Goal: Information Seeking & Learning: Learn about a topic

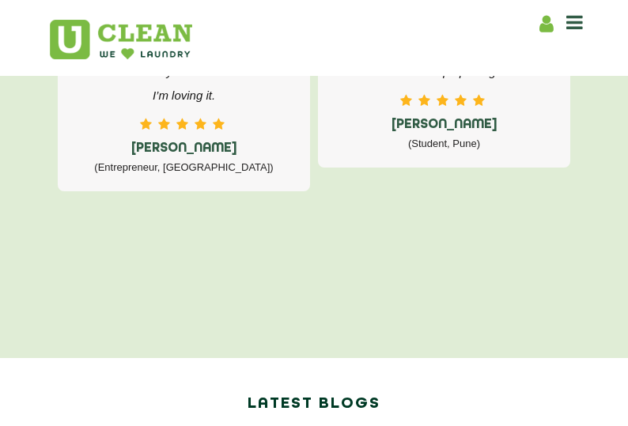
scroll to position [3084, 0]
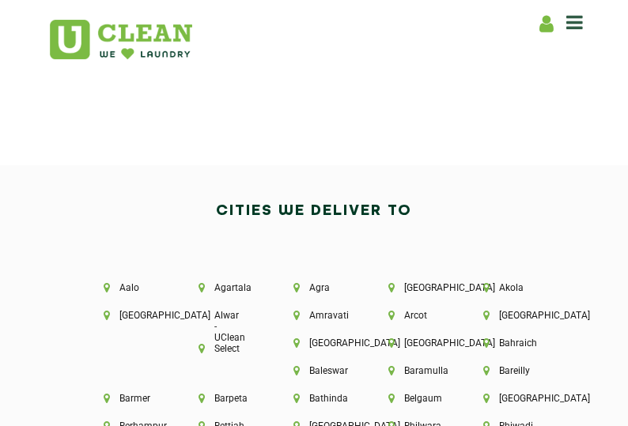
click at [574, 18] on icon at bounding box center [574, 22] width 17 height 19
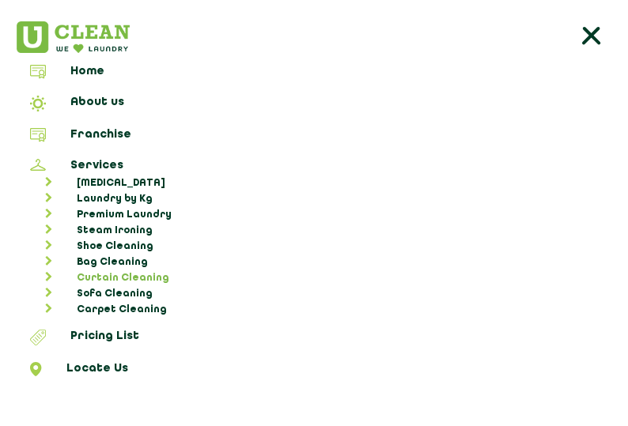
click at [120, 271] on link "Curtain Cleaning" at bounding box center [321, 278] width 601 height 16
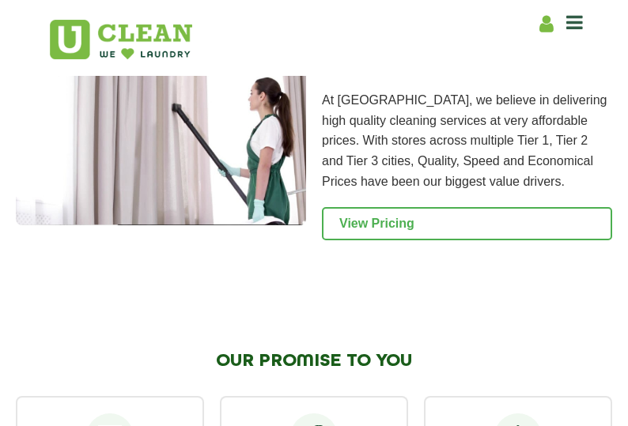
scroll to position [2001, 0]
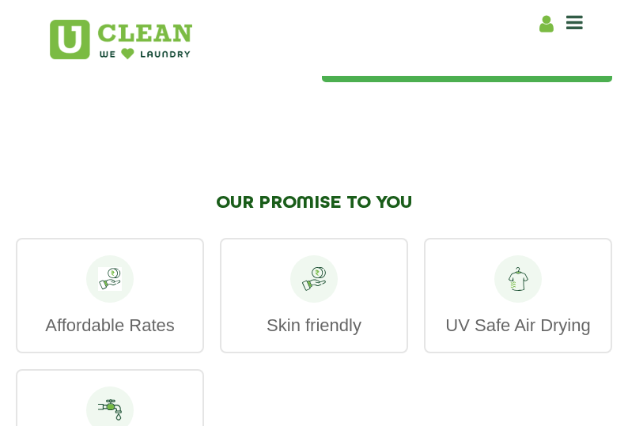
click at [389, 82] on link "View Pricing" at bounding box center [467, 65] width 290 height 33
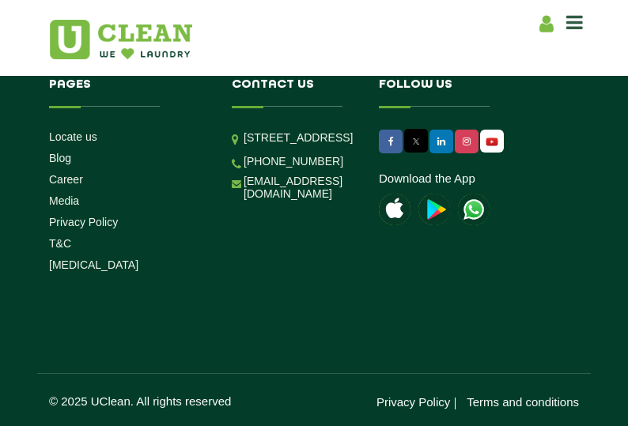
scroll to position [2870, 0]
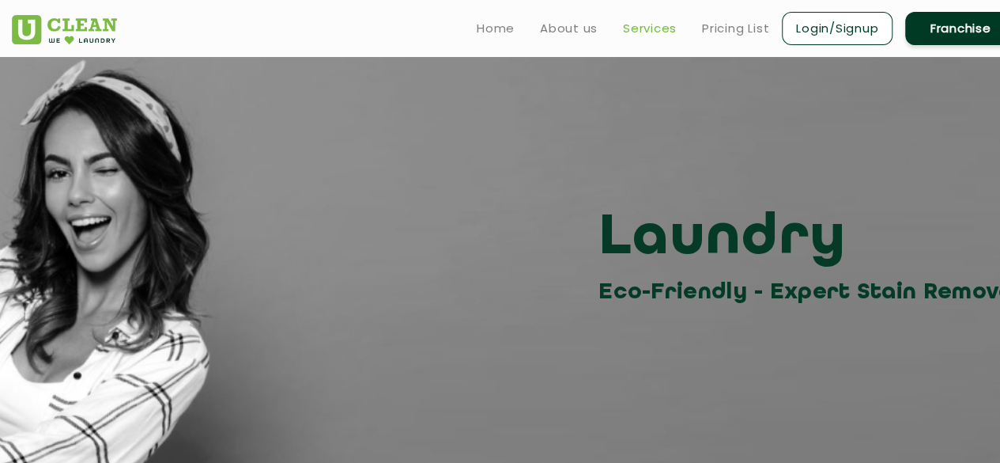
click at [627, 25] on link "Services" at bounding box center [650, 28] width 54 height 19
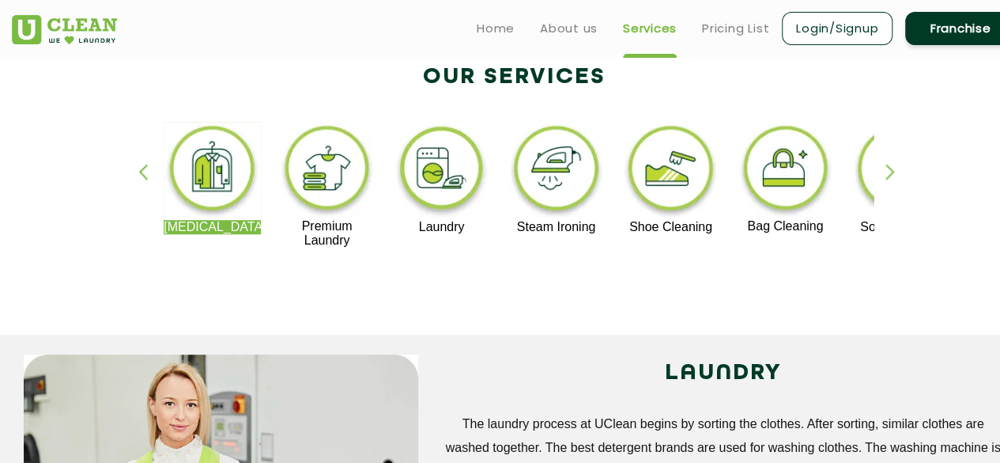
scroll to position [316, 0]
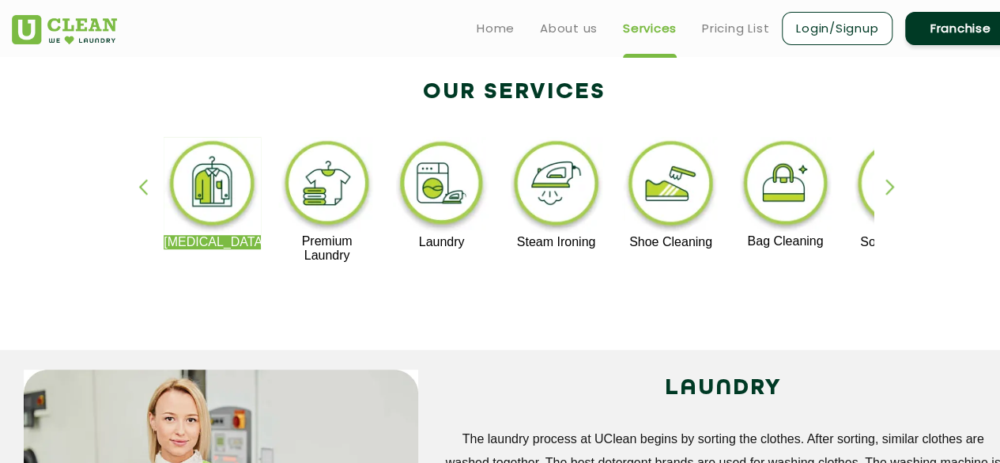
click at [627, 194] on div "[MEDICAL_DATA] Premium Laundry Laundry Steam Ironing Shoe Cleaning Bag Cleaning…" at bounding box center [514, 207] width 1028 height 285
click at [627, 185] on div "[MEDICAL_DATA] Premium Laundry Laundry Steam Ironing Shoe Cleaning Bag Cleaning…" at bounding box center [514, 207] width 1028 height 285
click at [627, 184] on div "button" at bounding box center [898, 200] width 24 height 43
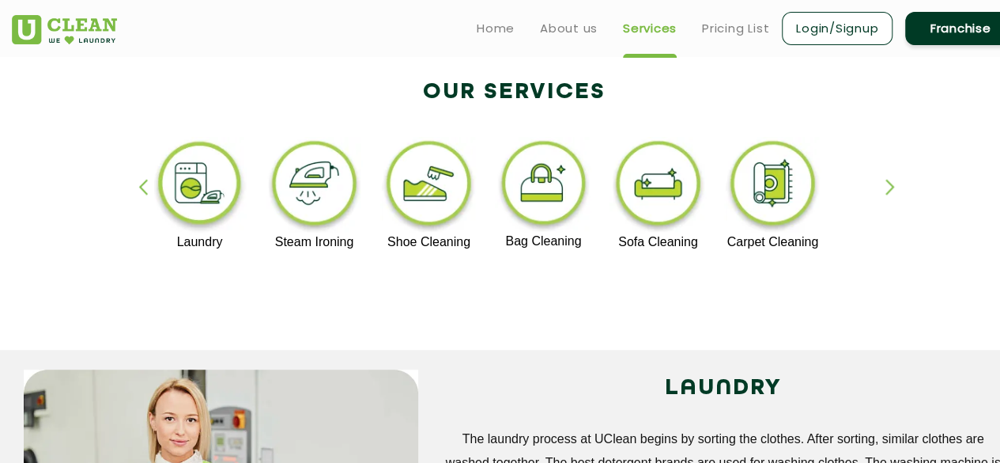
click at [627, 186] on div "button" at bounding box center [898, 200] width 24 height 43
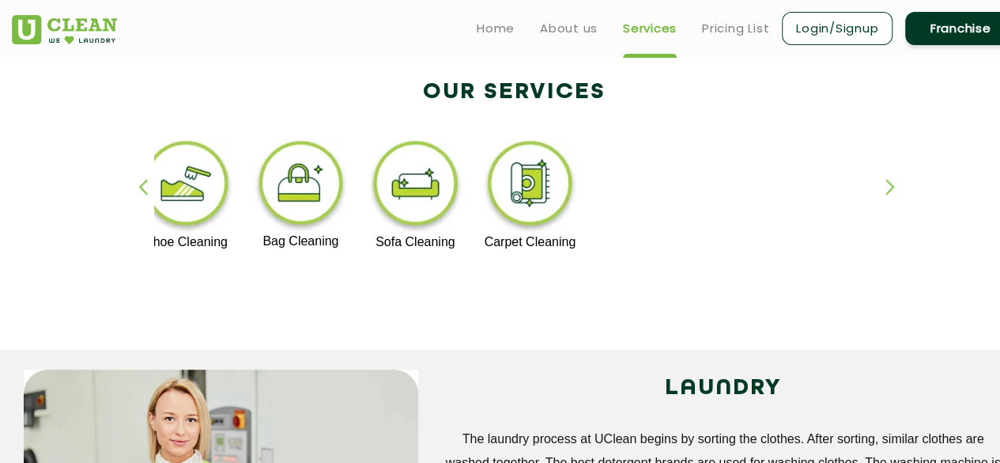
click at [627, 186] on div "button" at bounding box center [898, 200] width 24 height 43
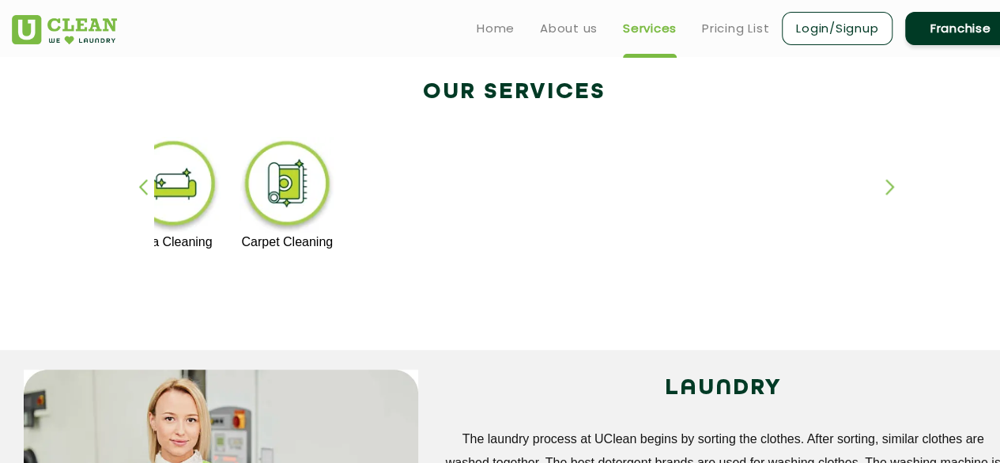
click at [627, 187] on div "button" at bounding box center [898, 200] width 24 height 43
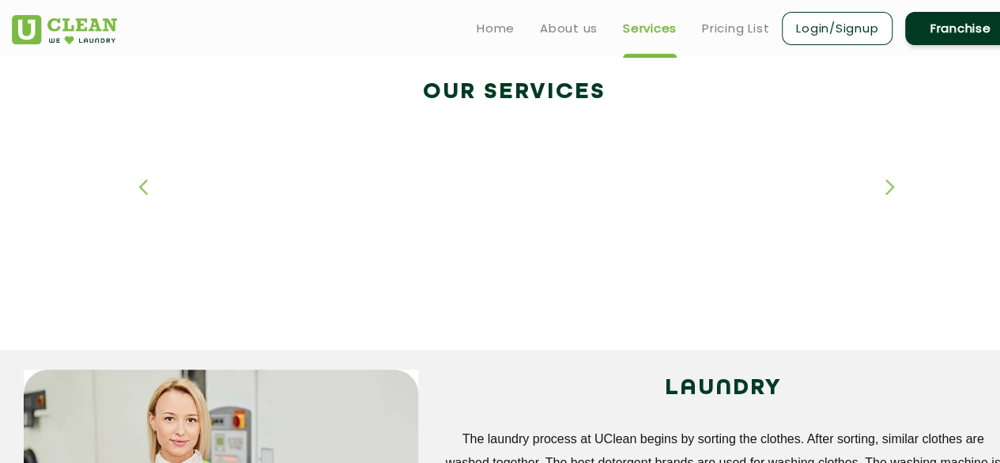
click at [627, 187] on div "button" at bounding box center [898, 200] width 24 height 43
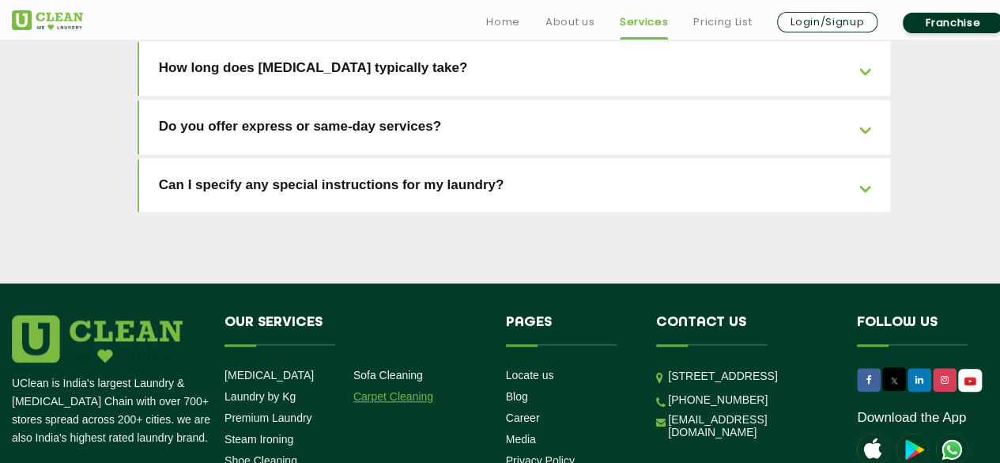
scroll to position [3706, 0]
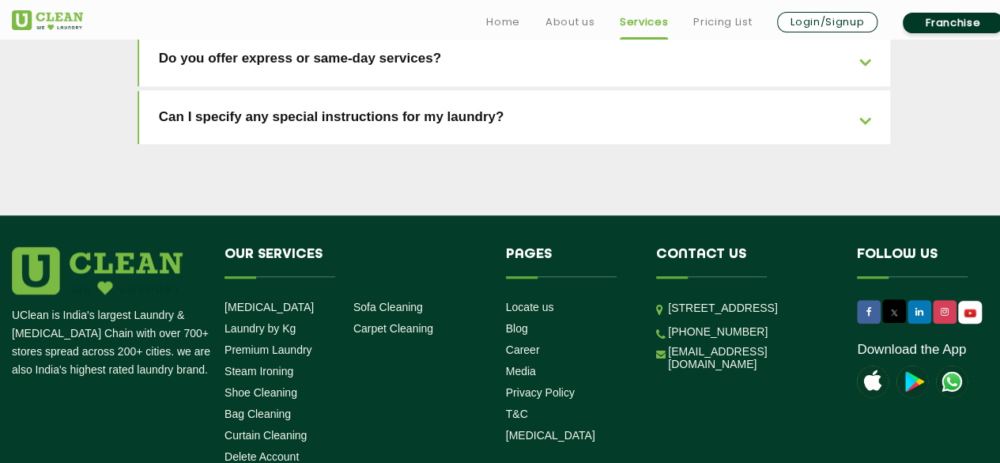
click at [627, 21] on link "Franchise" at bounding box center [953, 23] width 100 height 21
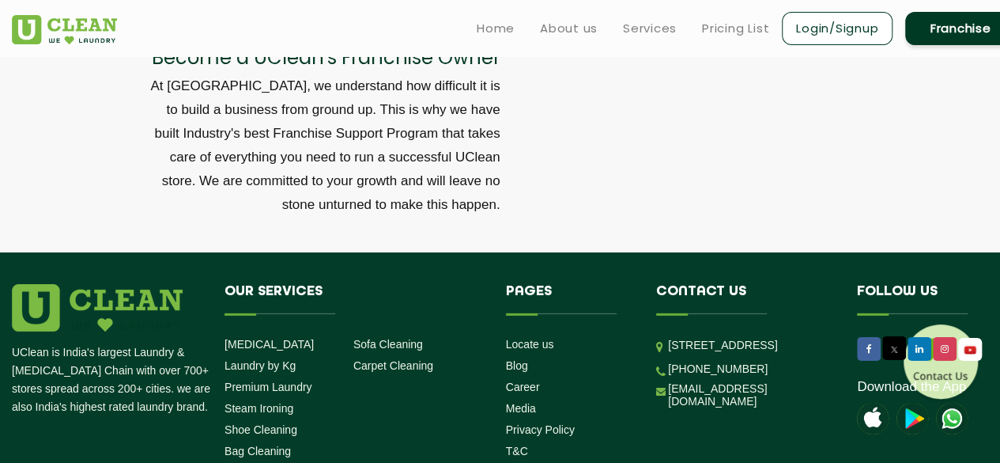
scroll to position [5285, 0]
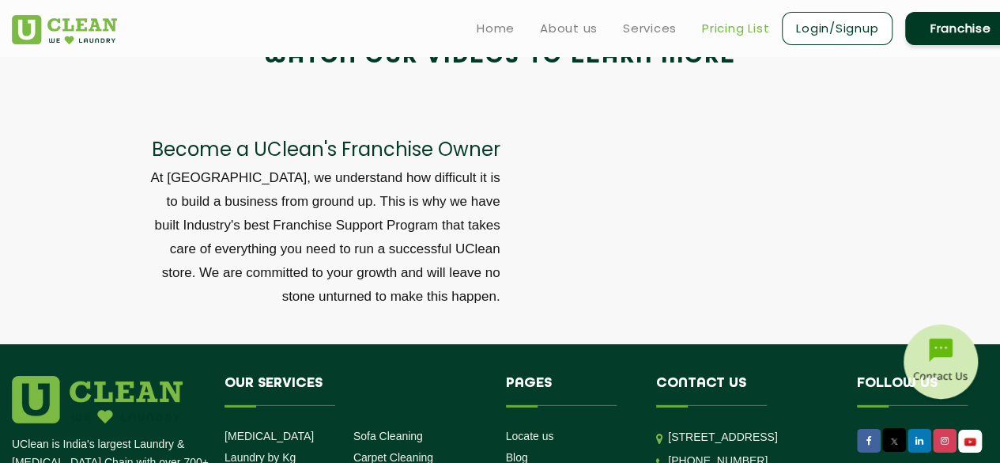
click at [627, 30] on link "Pricing List" at bounding box center [735, 28] width 67 height 19
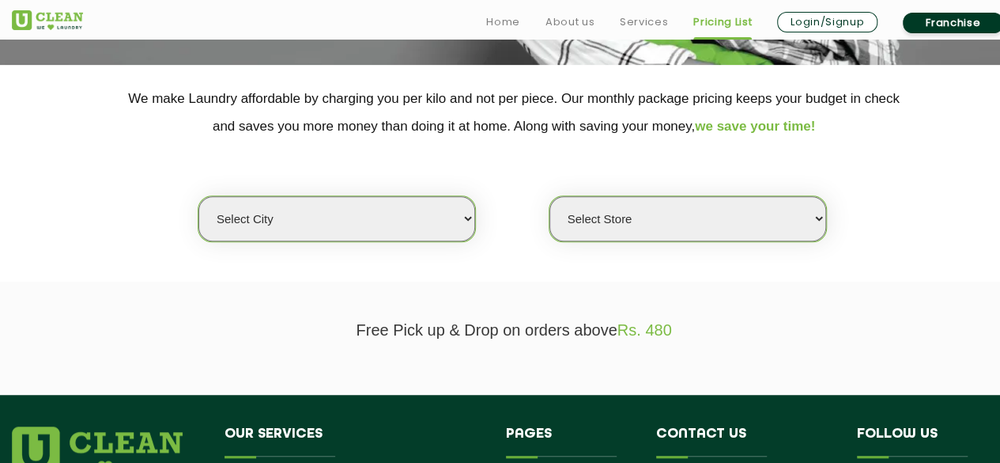
scroll to position [395, 0]
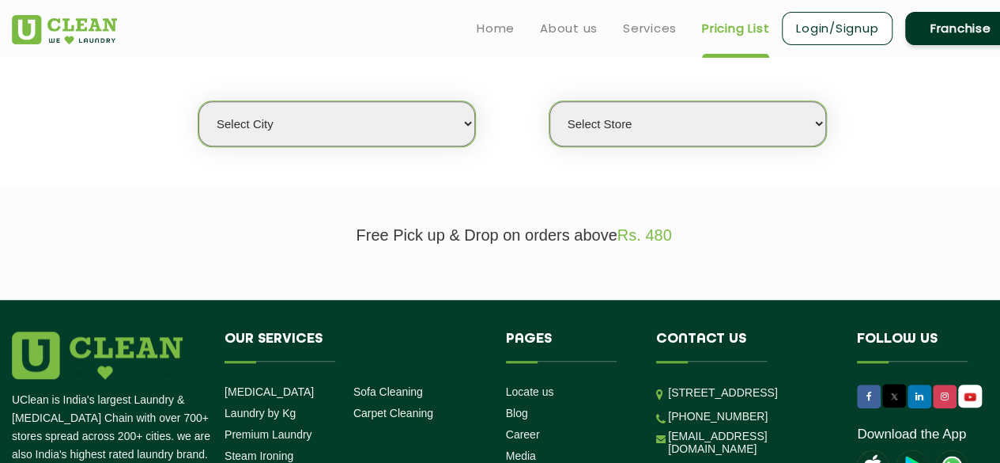
click at [345, 137] on select "Select city [GEOGRAPHIC_DATA] [GEOGRAPHIC_DATA] [GEOGRAPHIC_DATA] [GEOGRAPHIC_D…" at bounding box center [336, 123] width 277 height 45
